Goal: Communication & Community: Answer question/provide support

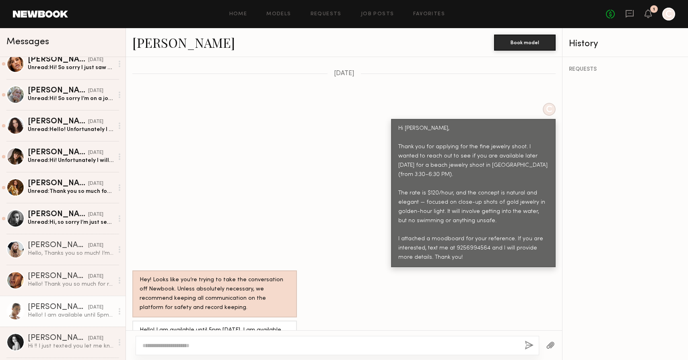
scroll to position [287, 0]
click at [76, 214] on div "[PERSON_NAME]" at bounding box center [58, 215] width 60 height 8
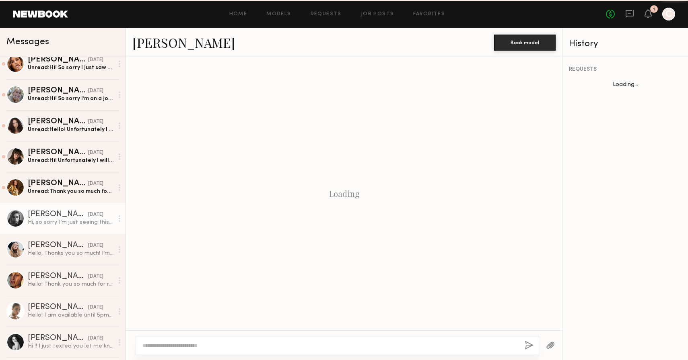
scroll to position [267, 0]
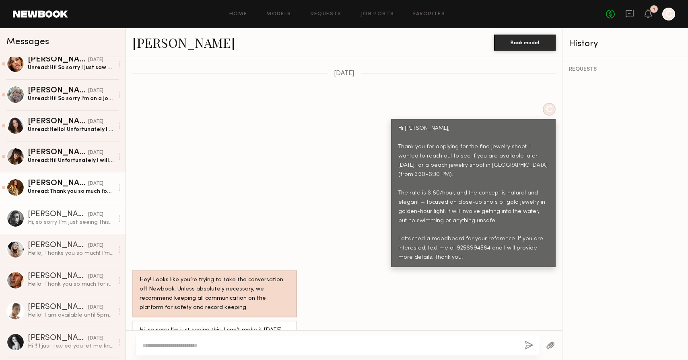
click at [57, 194] on div "Unread: Thank you so much for your message! I’d love to shoot with you, but I’m…" at bounding box center [71, 192] width 86 height 8
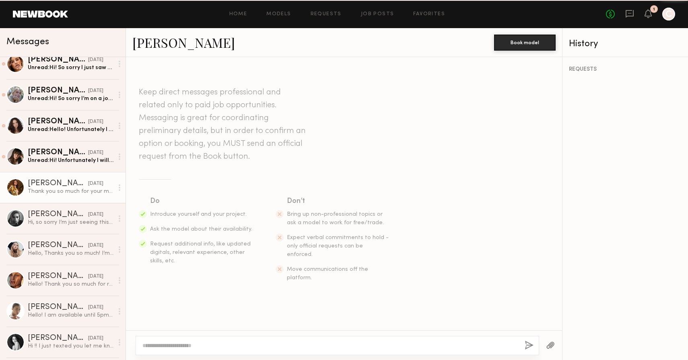
scroll to position [331, 0]
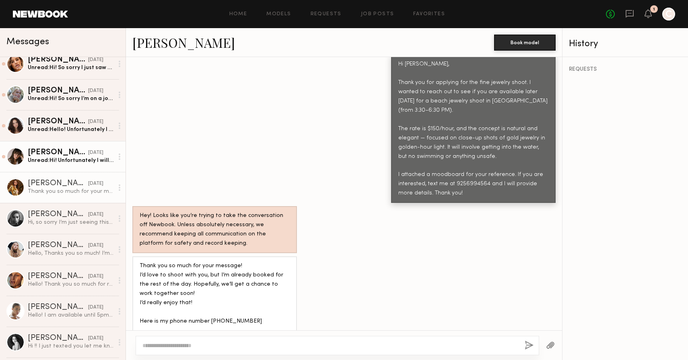
click at [64, 169] on link "[PERSON_NAME] [DATE] Unread: Hi! Unfortunately I will am not available, however…" at bounding box center [62, 156] width 125 height 31
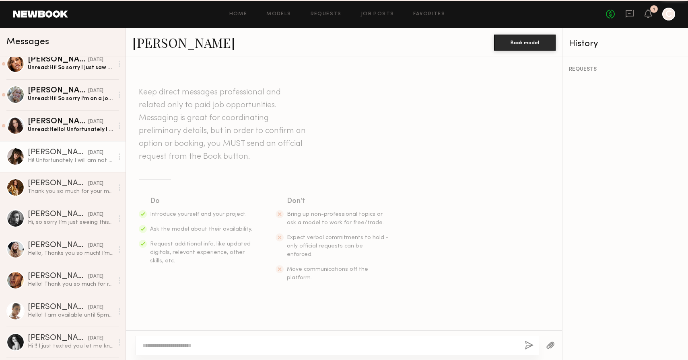
scroll to position [267, 0]
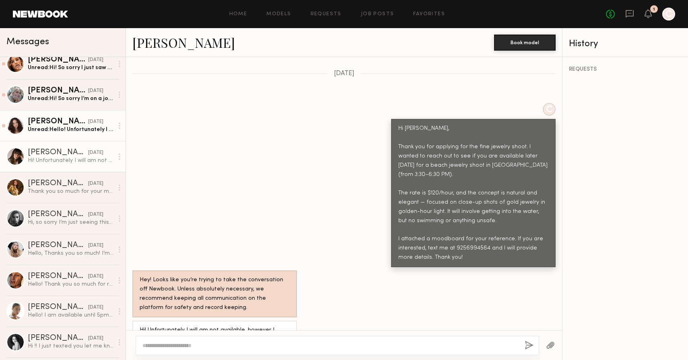
click at [68, 114] on link "[PERSON_NAME] [DATE] Unread: Hello! Unfortunately I am unavailable [DATE] but w…" at bounding box center [62, 125] width 125 height 31
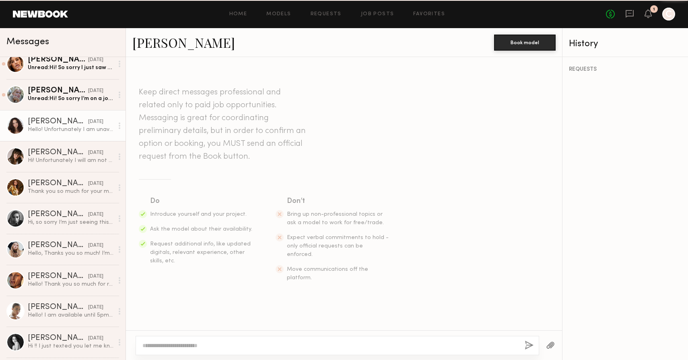
scroll to position [267, 0]
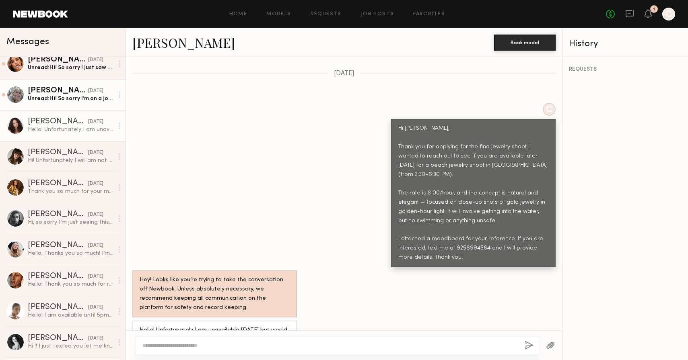
click at [71, 91] on div "[PERSON_NAME]" at bounding box center [58, 91] width 60 height 8
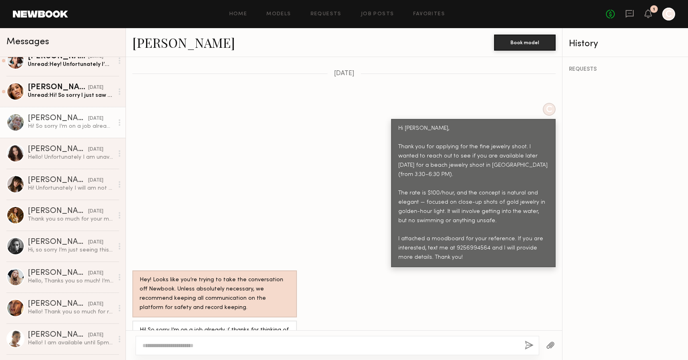
scroll to position [259, 0]
click at [69, 90] on div "[PERSON_NAME]" at bounding box center [58, 88] width 60 height 8
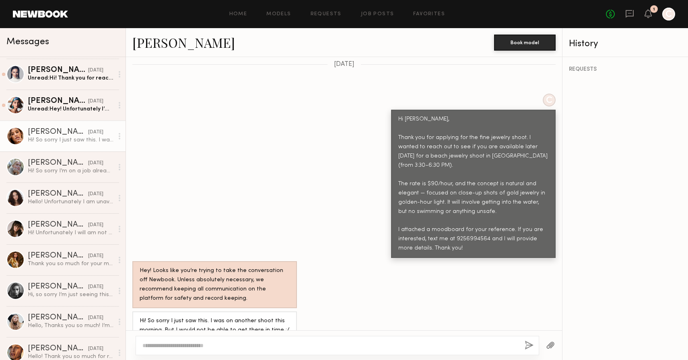
scroll to position [209, 0]
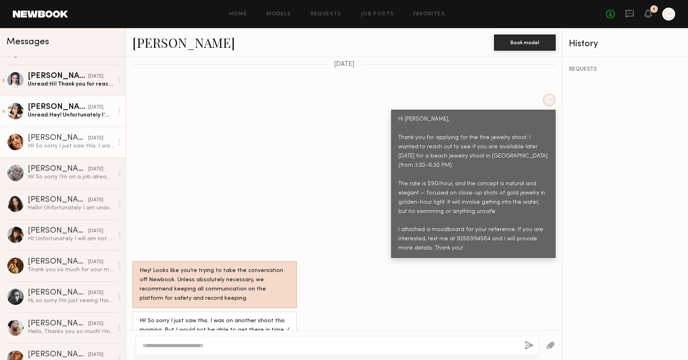
click at [69, 105] on div "[PERSON_NAME]" at bounding box center [58, 107] width 60 height 8
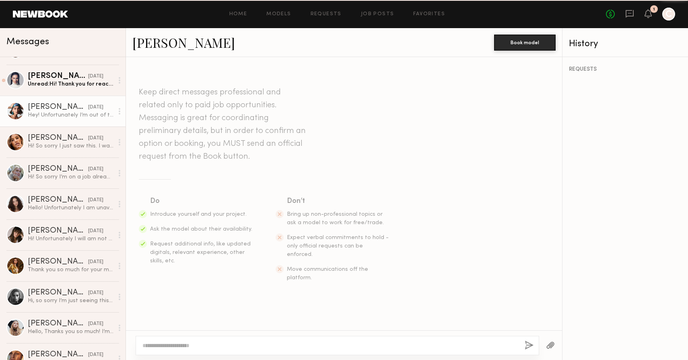
scroll to position [257, 0]
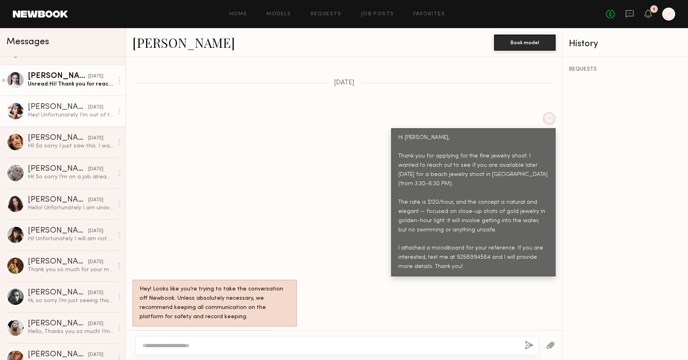
click at [70, 86] on div "Unread: Hi! Thank you for reaching out but I wouldnt make it in time! If you ha…" at bounding box center [71, 84] width 86 height 8
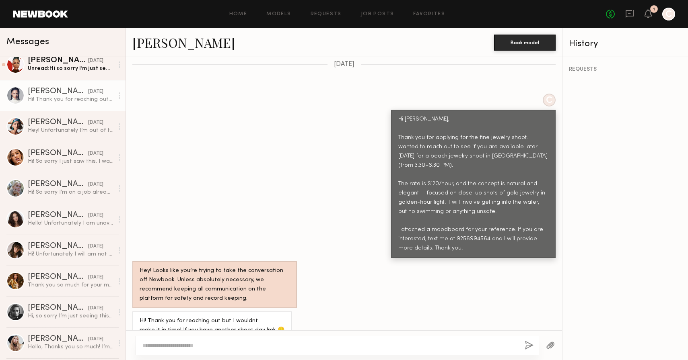
scroll to position [189, 0]
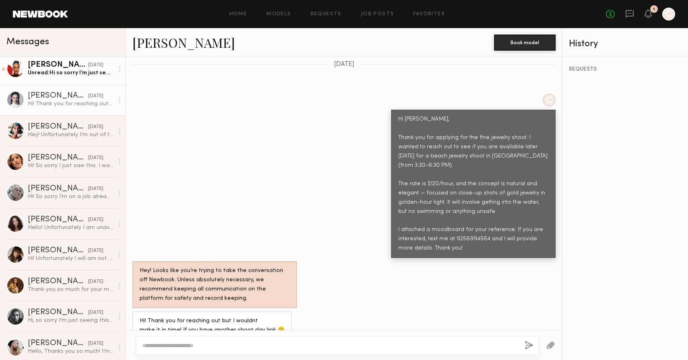
click at [72, 80] on link "[PERSON_NAME] [DATE] Unread: Hi so sorry I’m just seeing this right now. I know…" at bounding box center [62, 68] width 125 height 31
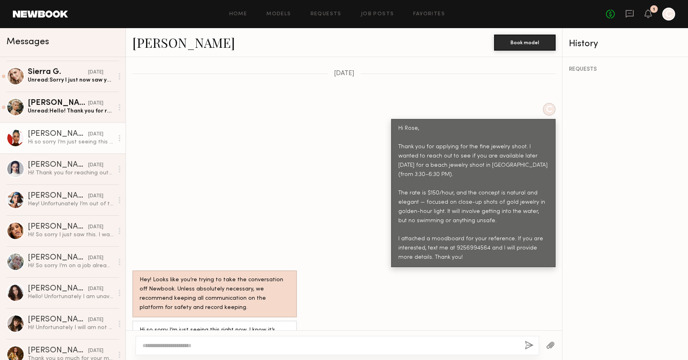
scroll to position [98, 0]
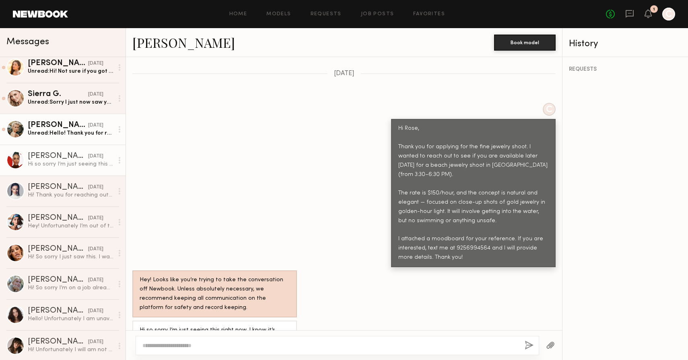
click at [67, 127] on div "[PERSON_NAME]" at bounding box center [58, 125] width 60 height 8
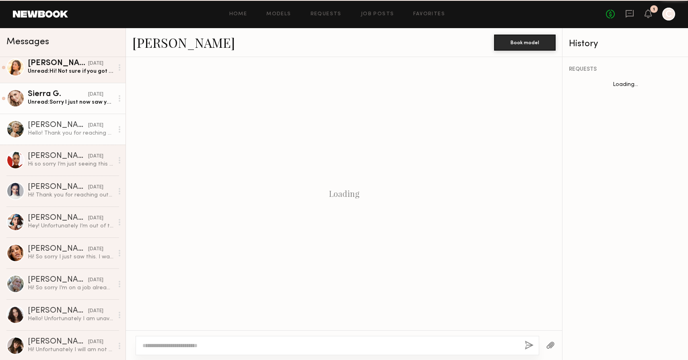
scroll to position [294, 0]
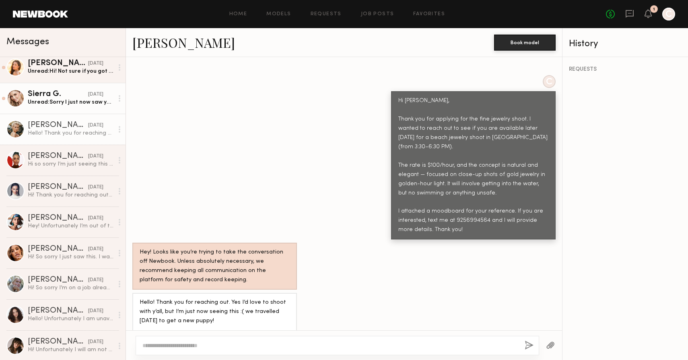
click at [73, 103] on div "Unread: Sorry I just now saw your message! Did you already do the shoot?" at bounding box center [71, 103] width 86 height 8
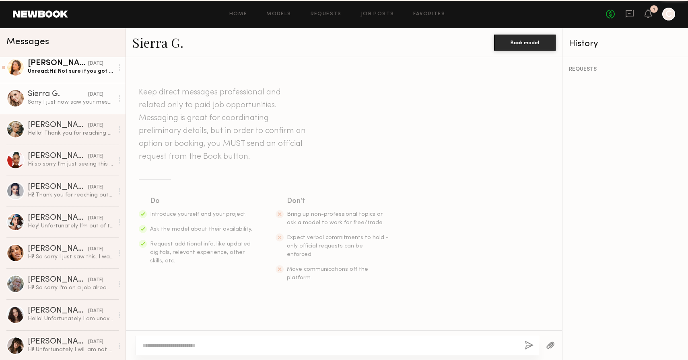
scroll to position [366, 0]
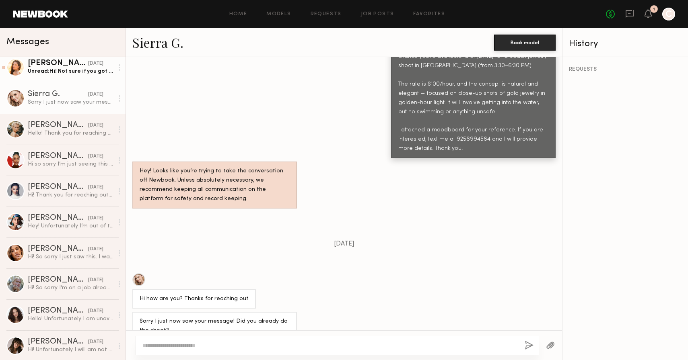
click at [82, 72] on div "Unread: Hi! Not sure if you got my text [DATE], but please let me know if anyth…" at bounding box center [71, 72] width 86 height 8
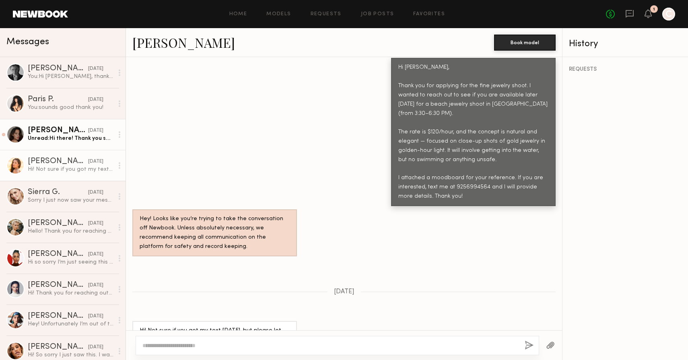
click at [64, 136] on div "Unread: Hi there! Thank you so much for your interest! My apologies, I’m just r…" at bounding box center [71, 139] width 86 height 8
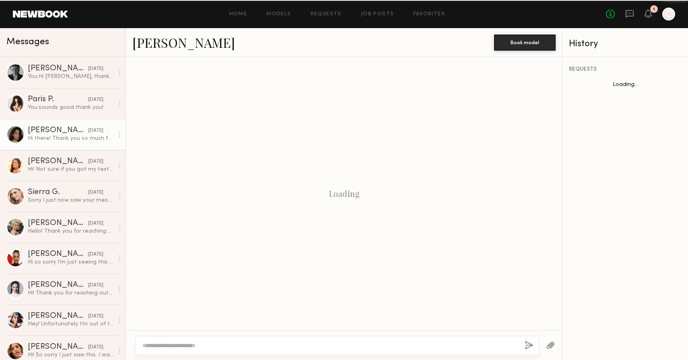
scroll to position [337, 0]
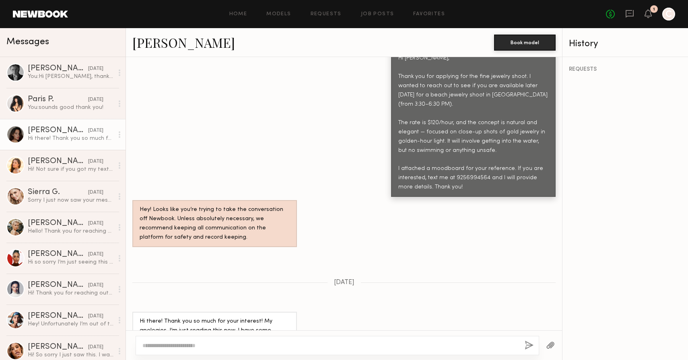
click at [83, 41] on div "Messages" at bounding box center [62, 41] width 113 height 12
click at [71, 78] on div "You: Hi [PERSON_NAME], thank you for your interest, but sounds like this isn't …" at bounding box center [71, 77] width 86 height 8
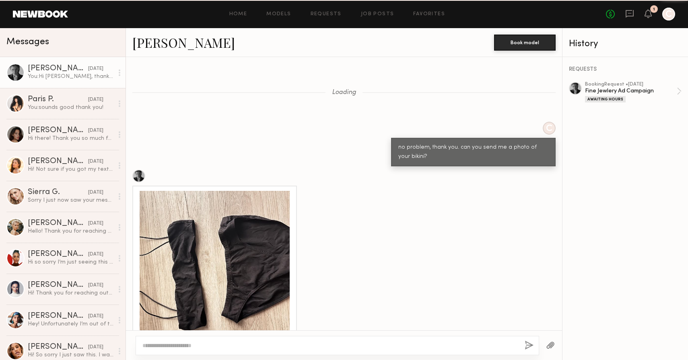
scroll to position [2057, 0]
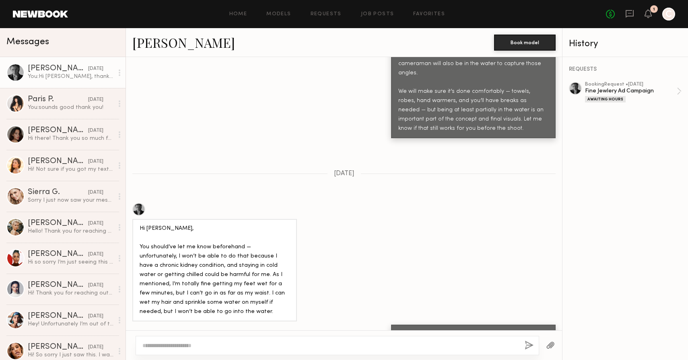
click at [143, 47] on link "[PERSON_NAME]" at bounding box center [183, 42] width 103 height 17
